Goal: Task Accomplishment & Management: Manage account settings

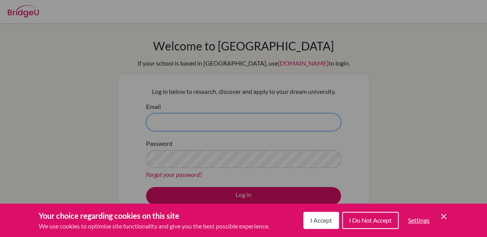
type input "[EMAIL_ADDRESS][DOMAIN_NAME]"
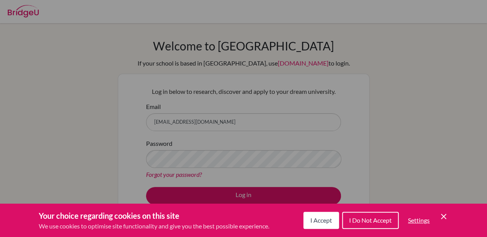
click at [321, 219] on span "I Accept" at bounding box center [321, 219] width 22 height 7
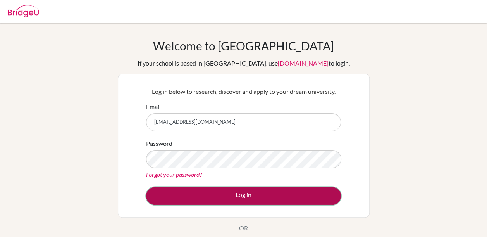
click at [247, 200] on button "Log in" at bounding box center [243, 196] width 195 height 18
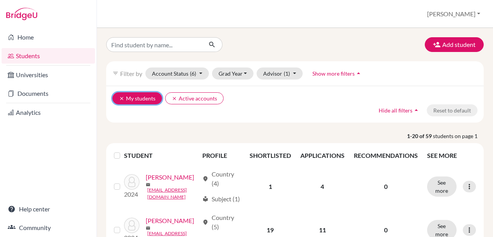
click at [122, 97] on icon "clear" at bounding box center [121, 98] width 5 height 5
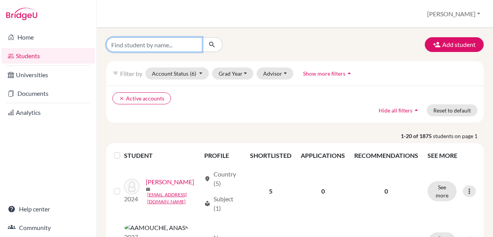
click at [124, 47] on input "Find student by name..." at bounding box center [154, 44] width 96 height 15
type input "[PERSON_NAME]"
click button "submit" at bounding box center [212, 44] width 21 height 15
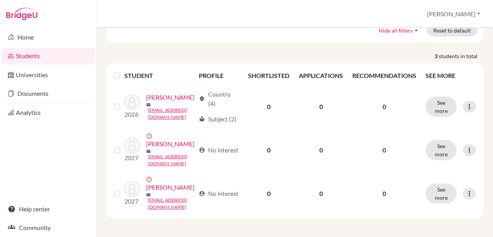
scroll to position [102, 0]
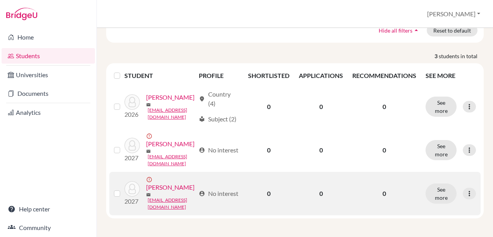
click at [123, 189] on label at bounding box center [123, 189] width 0 height 0
click at [0, 0] on input "checkbox" at bounding box center [0, 0] width 0 height 0
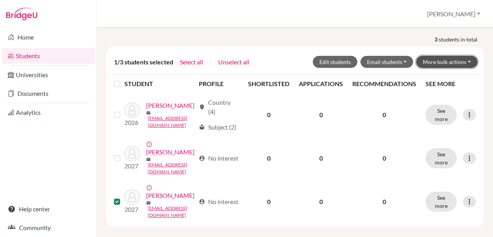
click at [427, 56] on button "More bulk actions" at bounding box center [446, 62] width 61 height 12
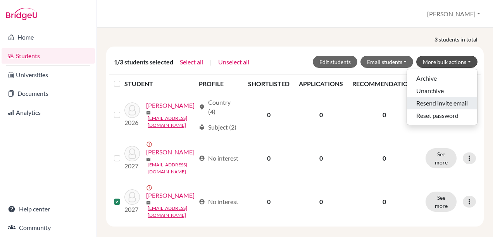
click at [430, 97] on button "Resend invite email" at bounding box center [442, 103] width 70 height 12
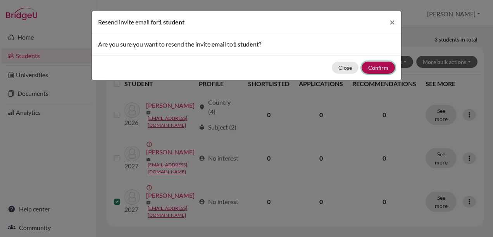
click at [380, 66] on button "Confirm" at bounding box center [378, 68] width 33 height 12
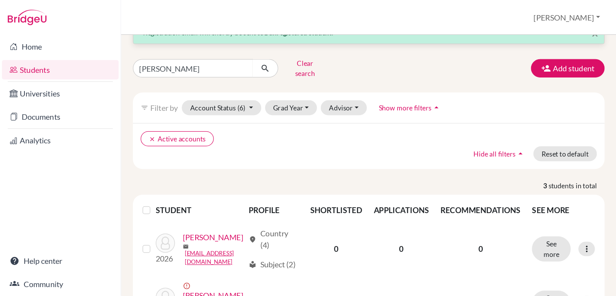
scroll to position [0, 0]
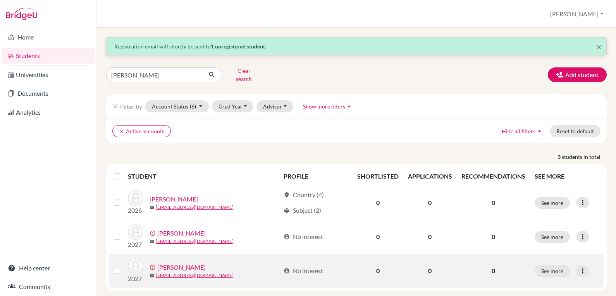
click at [165, 236] on link "[PERSON_NAME]" at bounding box center [181, 267] width 48 height 9
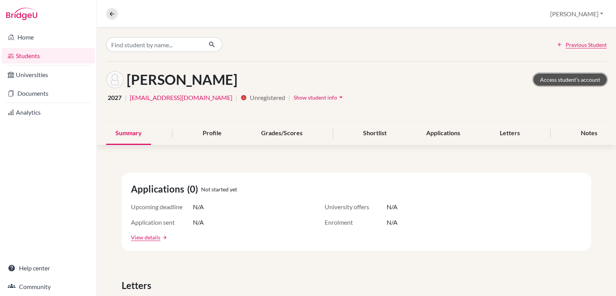
click at [493, 80] on link "Access student's account" at bounding box center [570, 80] width 73 height 12
